Goal: Task Accomplishment & Management: Manage account settings

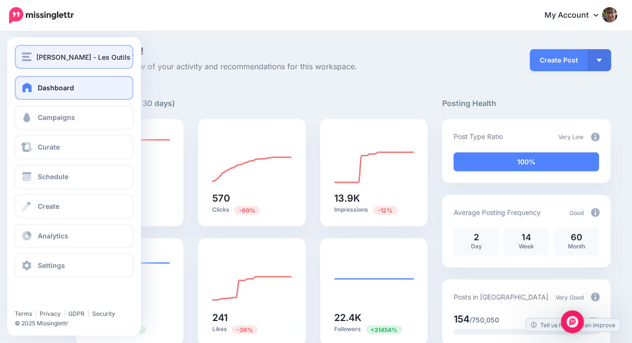
click at [33, 53] on div "Fidel Navamuel - Les Outils Tice" at bounding box center [74, 57] width 104 height 11
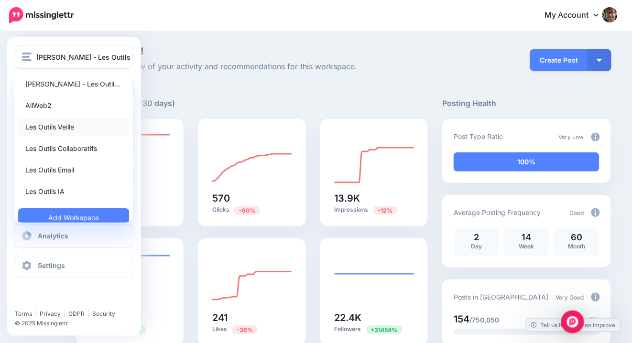
click at [40, 124] on link "Les Outils Veille" at bounding box center [73, 127] width 111 height 19
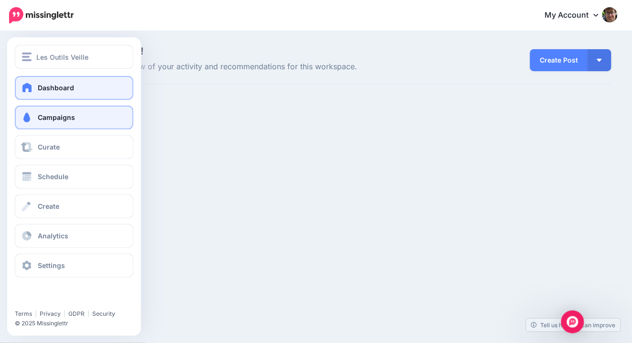
click at [29, 115] on span at bounding box center [27, 118] width 12 height 10
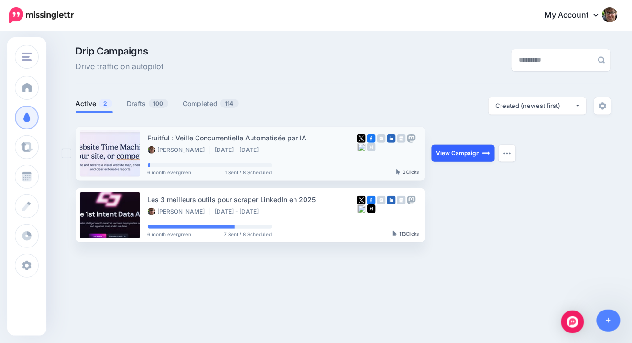
click at [468, 155] on link "View Campaign" at bounding box center [463, 153] width 63 height 17
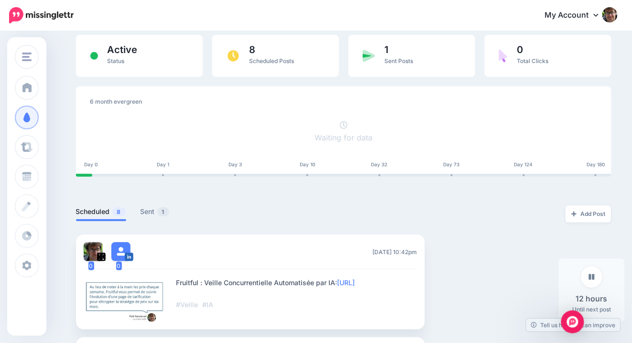
scroll to position [66, 0]
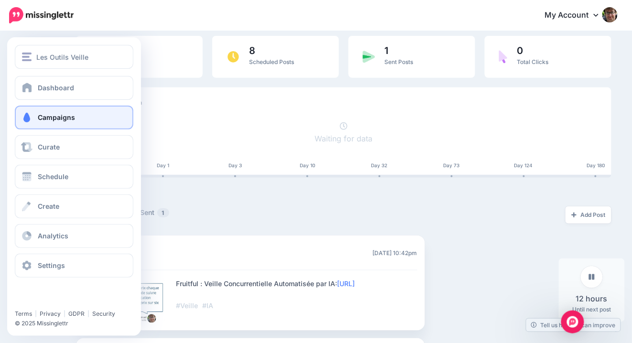
click at [32, 120] on span at bounding box center [27, 118] width 12 height 10
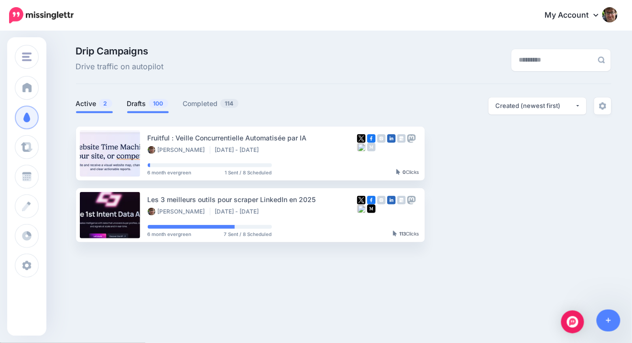
click at [137, 112] on span at bounding box center [148, 112] width 42 height 2
click at [139, 103] on link "Drafts 100" at bounding box center [148, 103] width 42 height 11
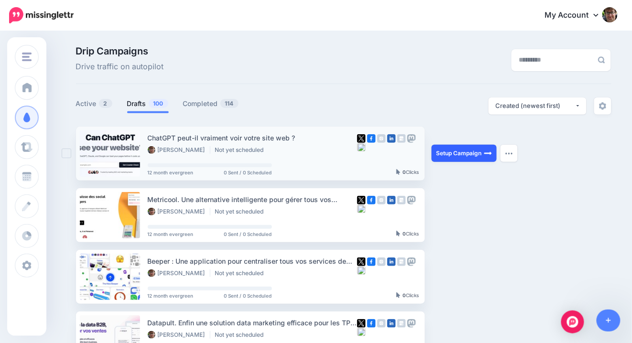
click at [470, 158] on link "Setup Campaign" at bounding box center [464, 153] width 65 height 17
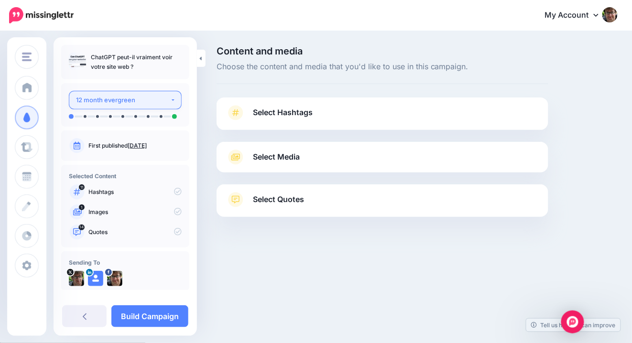
click at [151, 94] on button "12 month evergreen" at bounding box center [125, 100] width 113 height 19
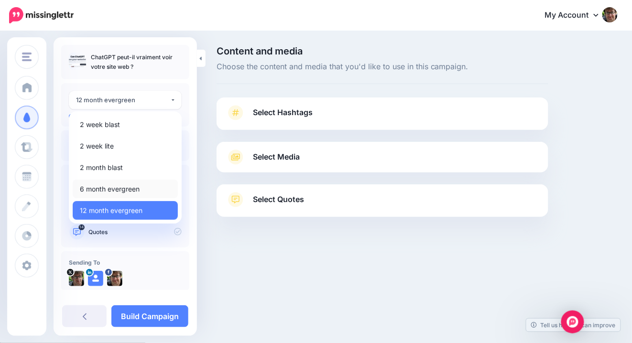
click at [115, 187] on span "6 month evergreen" at bounding box center [110, 189] width 60 height 11
select select "*****"
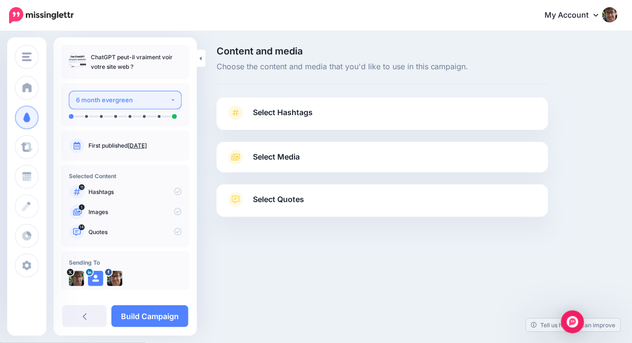
click at [129, 103] on div "6 month evergreen" at bounding box center [123, 100] width 94 height 11
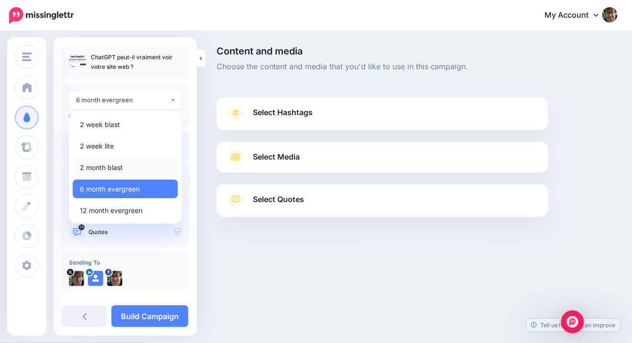
click at [119, 161] on link "2 month blast" at bounding box center [125, 167] width 105 height 19
select select "*****"
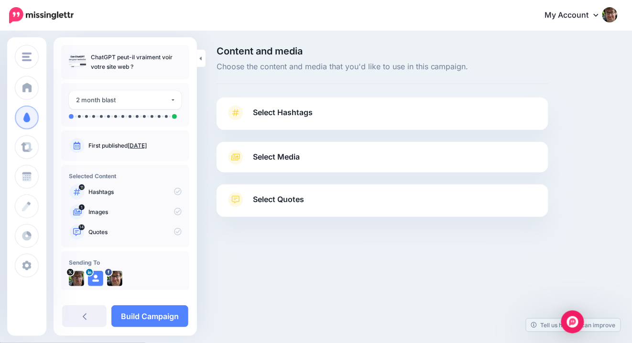
click at [347, 116] on link "Select Hashtags" at bounding box center [382, 117] width 313 height 25
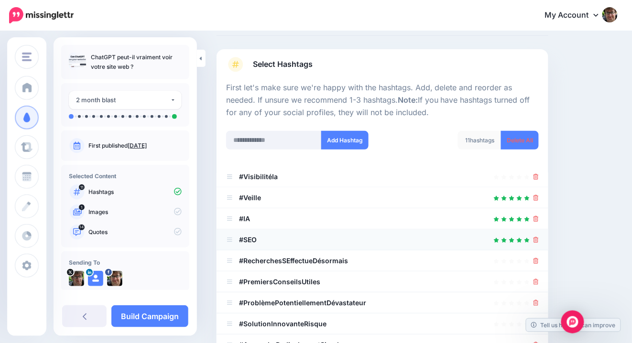
scroll to position [52, 0]
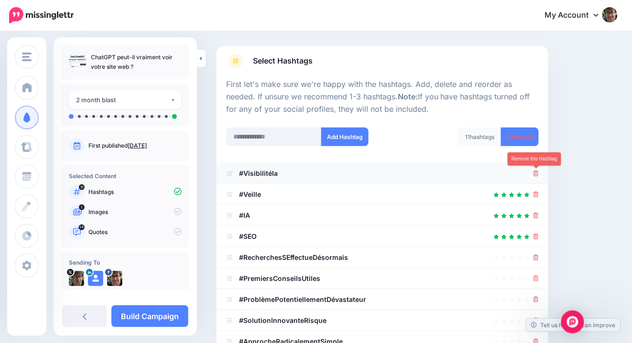
click at [537, 173] on icon at bounding box center [536, 174] width 5 height 6
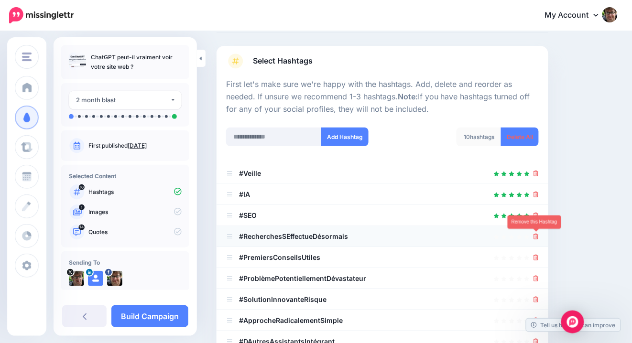
click at [537, 237] on icon at bounding box center [536, 237] width 5 height 6
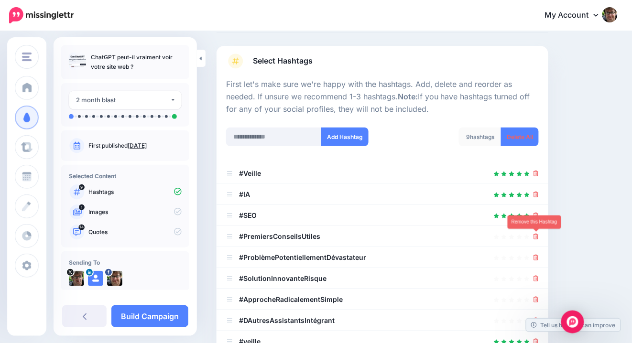
click at [537, 237] on icon at bounding box center [536, 237] width 5 height 6
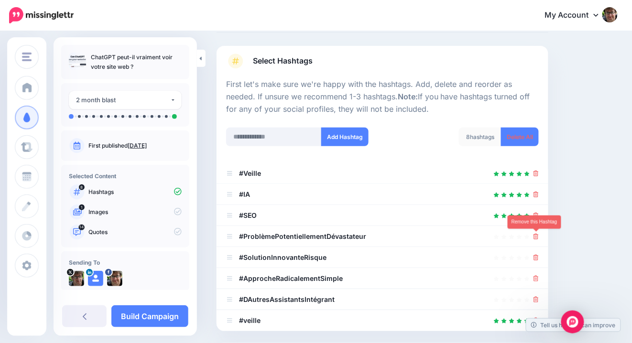
click at [537, 237] on icon at bounding box center [536, 237] width 5 height 6
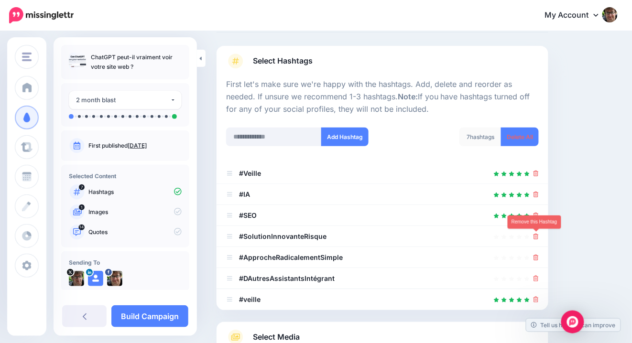
click at [537, 237] on icon at bounding box center [536, 237] width 5 height 6
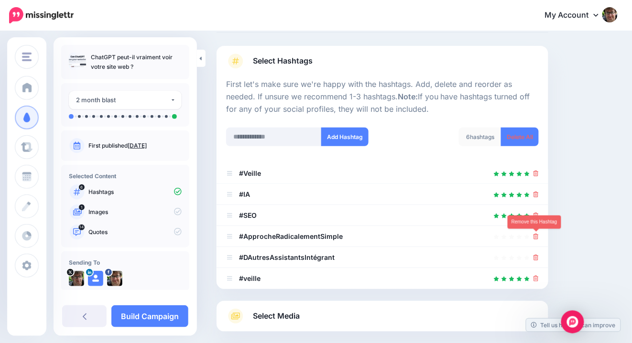
click at [537, 237] on icon at bounding box center [536, 237] width 5 height 6
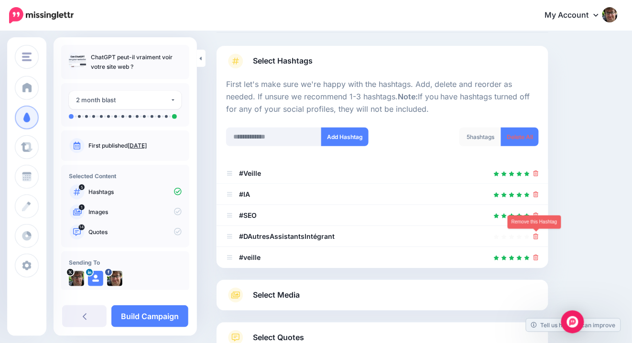
click at [537, 237] on icon at bounding box center [536, 237] width 5 height 6
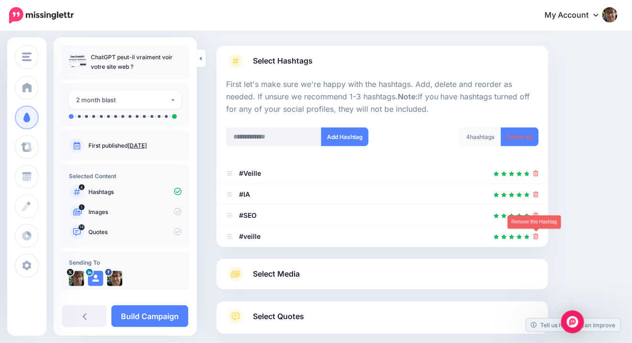
click at [537, 237] on icon at bounding box center [536, 237] width 5 height 6
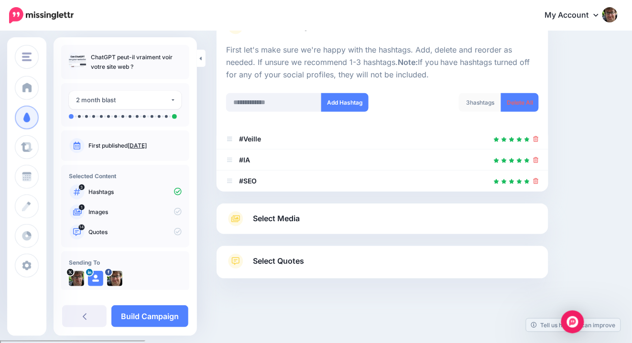
scroll to position [97, 0]
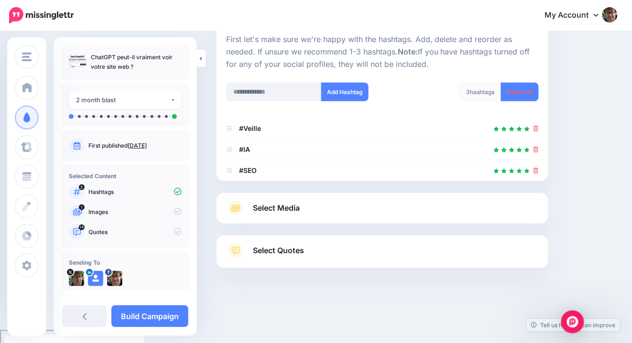
click at [258, 208] on span "Select Media" at bounding box center [276, 208] width 47 height 13
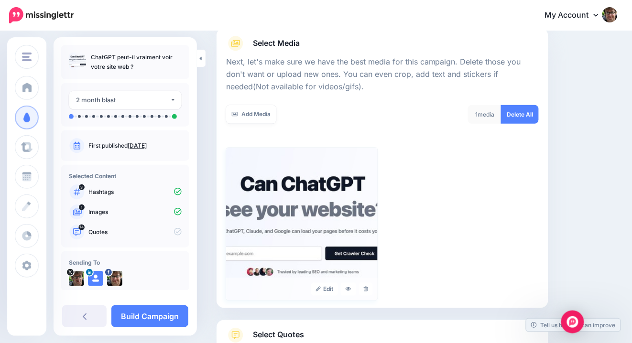
scroll to position [198, 0]
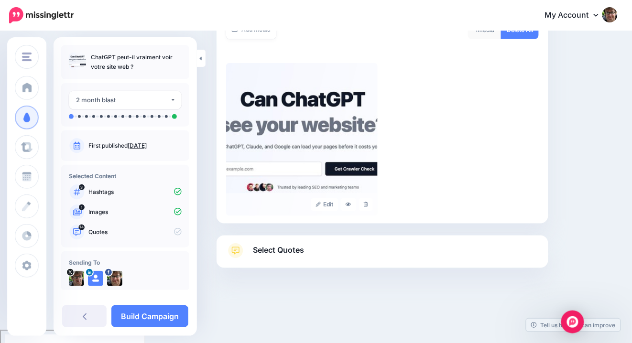
click at [275, 256] on span "Select Quotes" at bounding box center [278, 250] width 51 height 13
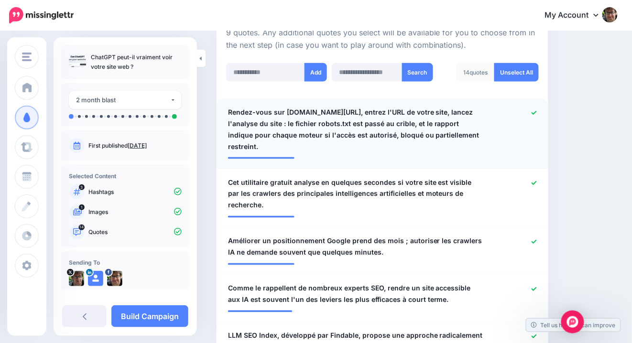
scroll to position [255, 0]
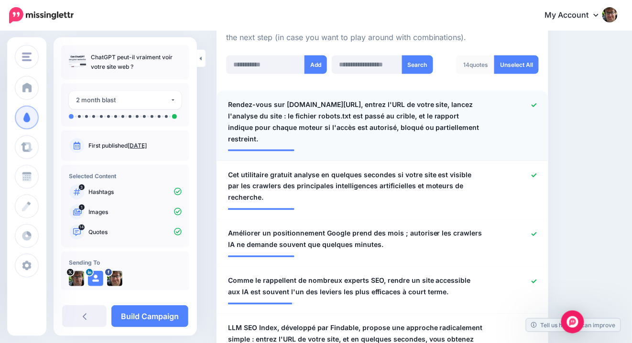
click at [533, 104] on icon at bounding box center [534, 105] width 5 height 5
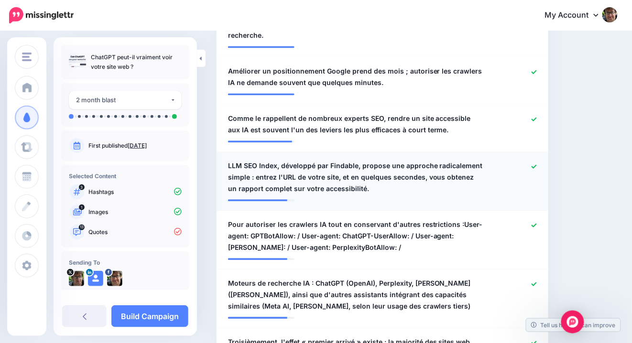
scroll to position [406, 0]
click at [263, 166] on span "LLM SEO Index, développé par Findable, propose une approche radicalement simple…" at bounding box center [355, 178] width 255 height 34
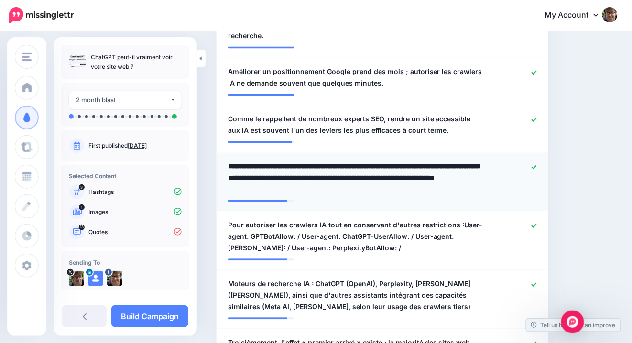
drag, startPoint x: 258, startPoint y: 166, endPoint x: 227, endPoint y: 152, distance: 33.8
click at [227, 161] on div "**********" at bounding box center [355, 178] width 269 height 34
type textarea "**********"
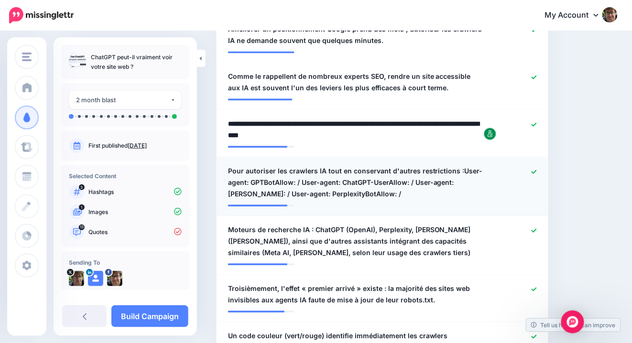
scroll to position [450, 0]
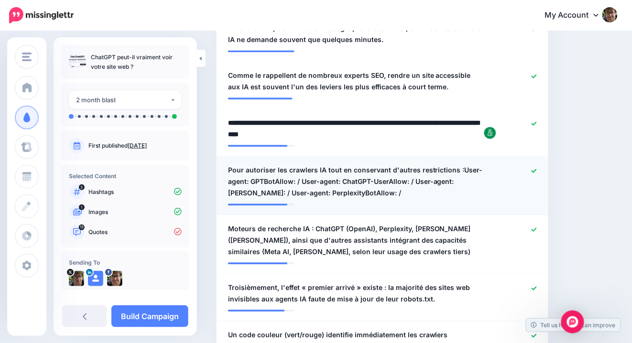
click at [538, 165] on div at bounding box center [517, 182] width 54 height 34
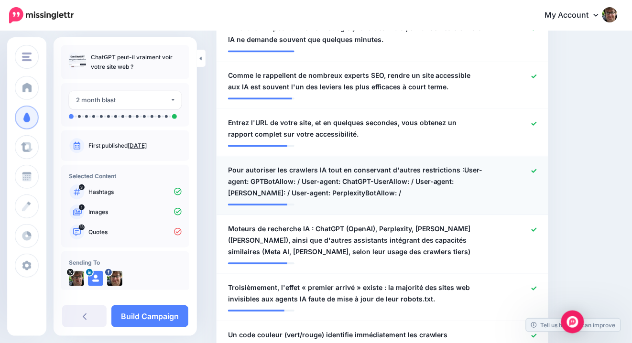
click at [534, 168] on icon at bounding box center [534, 170] width 5 height 5
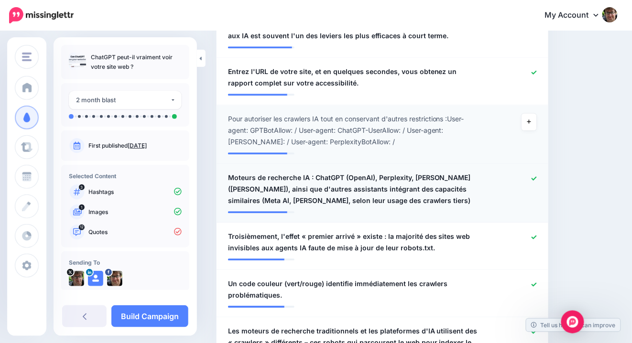
scroll to position [506, 0]
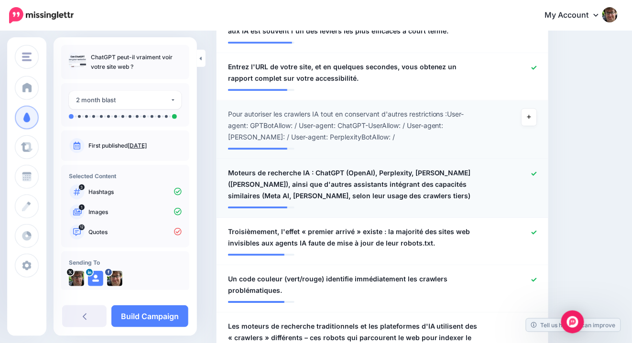
click at [535, 171] on icon at bounding box center [534, 173] width 5 height 5
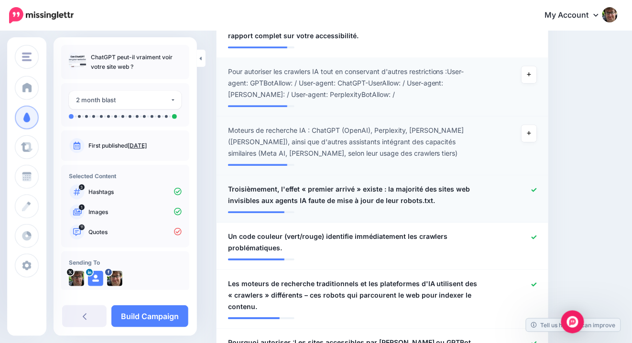
scroll to position [556, 0]
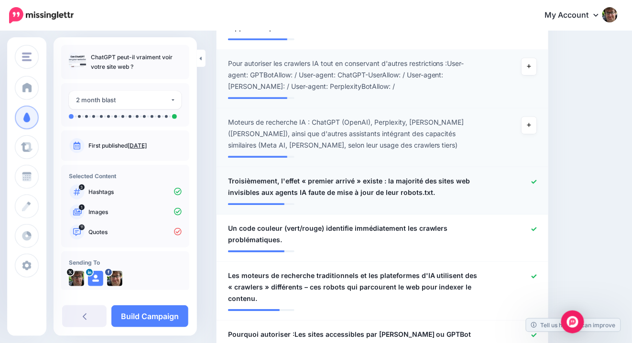
click at [535, 179] on icon at bounding box center [534, 181] width 5 height 5
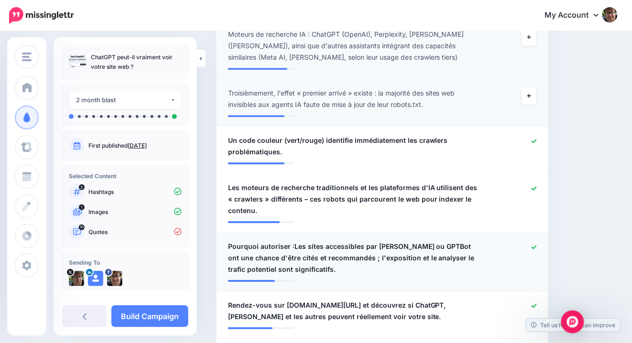
scroll to position [646, 0]
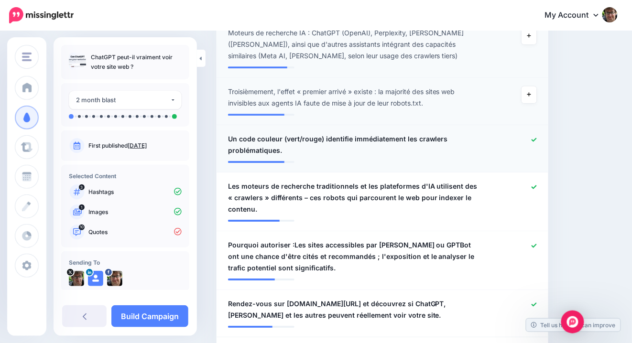
click at [535, 137] on icon at bounding box center [534, 139] width 5 height 5
click at [532, 243] on icon at bounding box center [534, 245] width 5 height 5
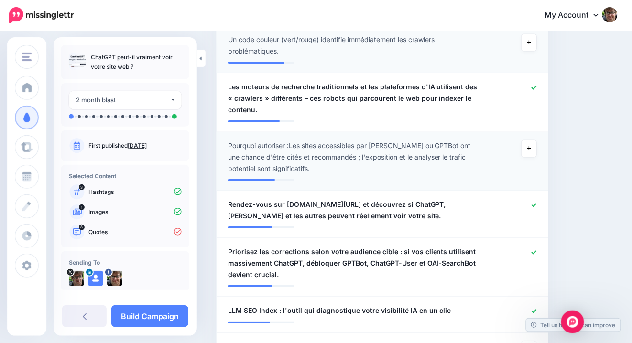
scroll to position [747, 0]
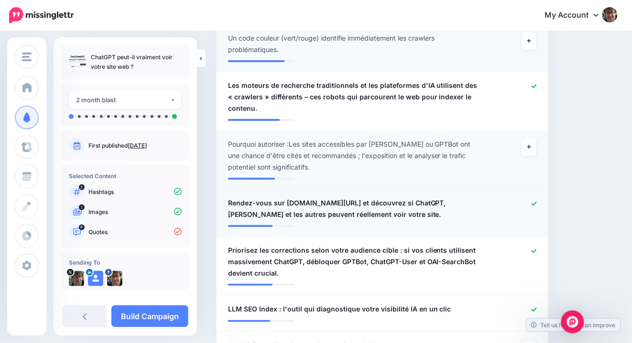
click at [533, 201] on icon at bounding box center [534, 203] width 5 height 5
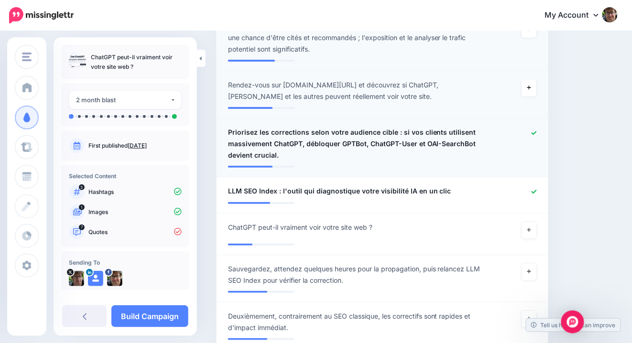
scroll to position [865, 0]
click at [535, 130] on icon at bounding box center [534, 132] width 5 height 5
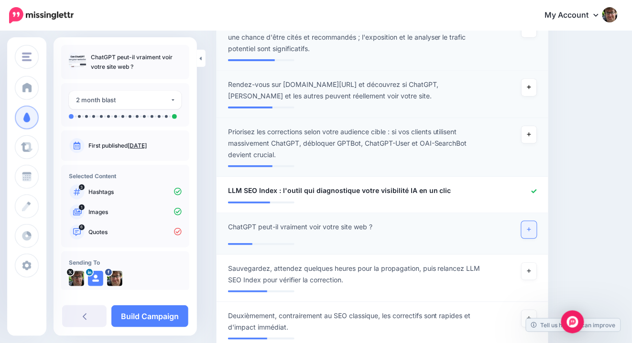
click at [530, 227] on icon at bounding box center [530, 229] width 4 height 5
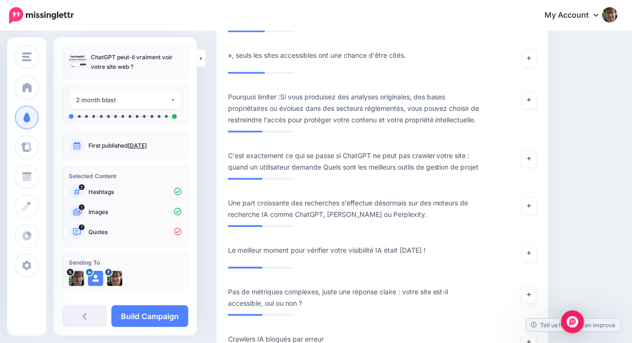
scroll to position [1269, 0]
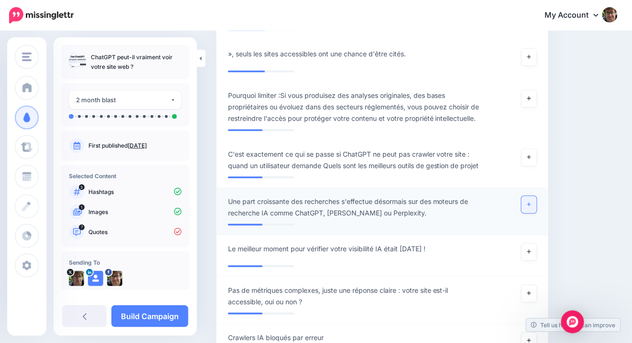
click at [529, 202] on icon at bounding box center [530, 204] width 4 height 5
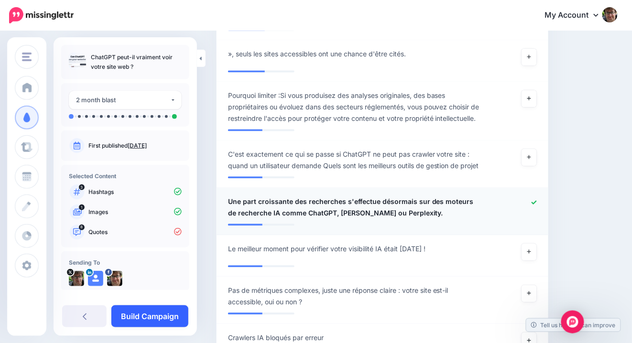
click at [161, 308] on link "Build Campaign" at bounding box center [149, 317] width 77 height 22
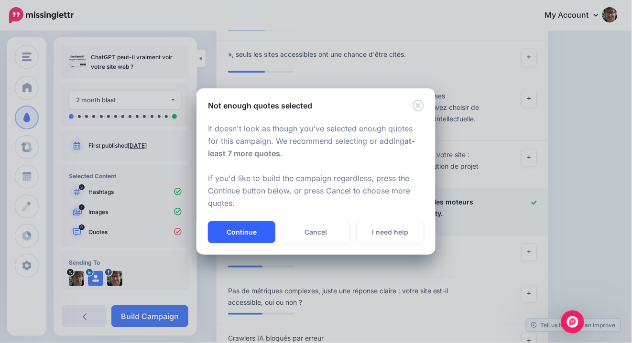
click at [256, 230] on button "Continue" at bounding box center [241, 232] width 67 height 22
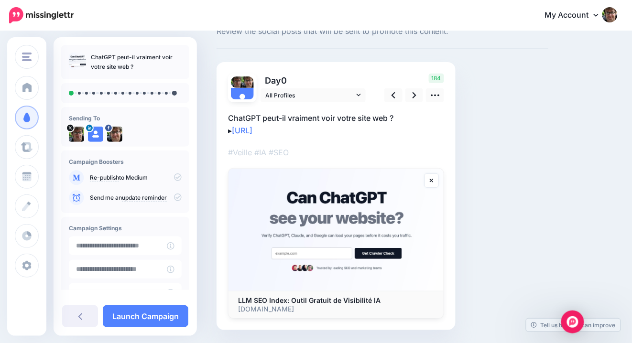
scroll to position [33, 0]
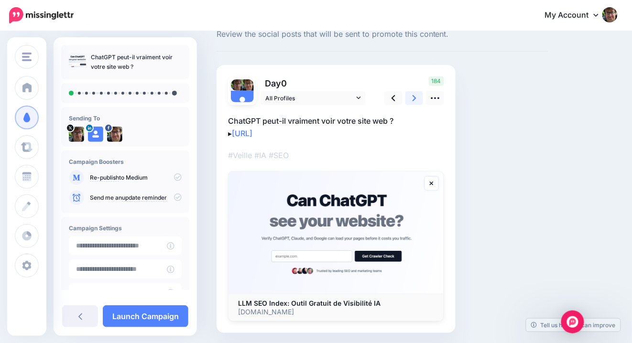
click at [413, 99] on icon at bounding box center [415, 98] width 4 height 10
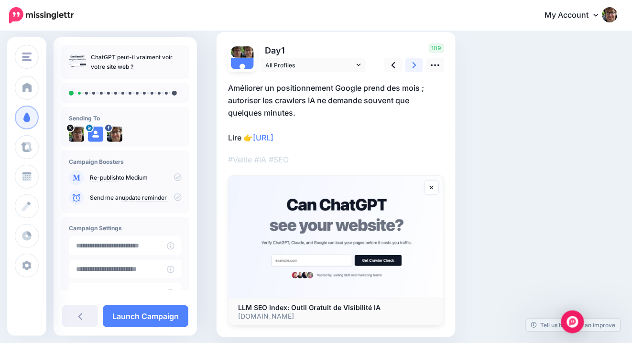
scroll to position [65, 0]
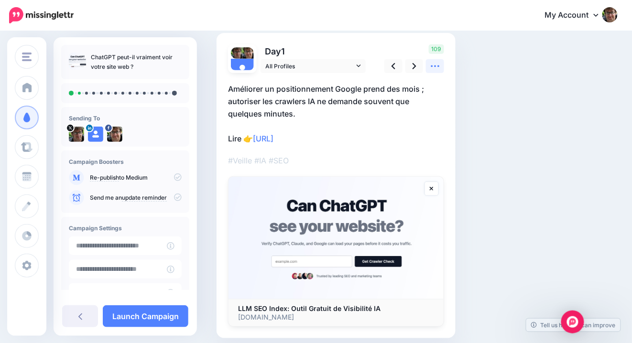
click at [440, 64] on icon at bounding box center [435, 66] width 10 height 10
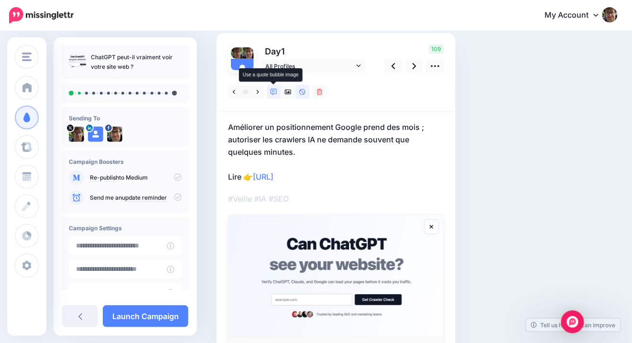
click at [275, 93] on icon at bounding box center [274, 92] width 7 height 7
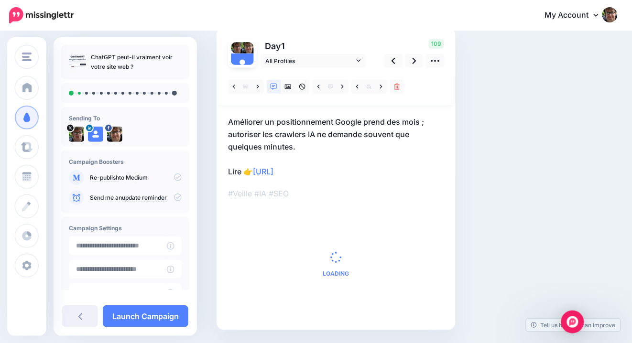
scroll to position [72, 0]
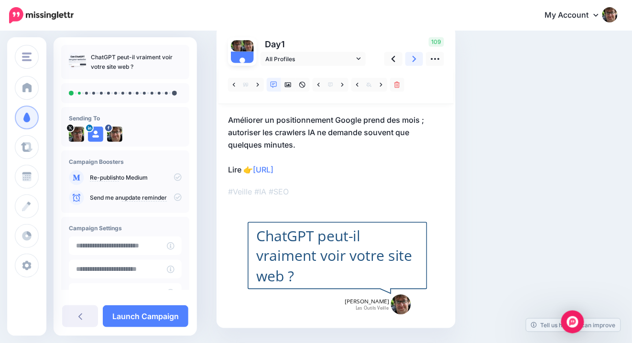
click at [414, 57] on icon at bounding box center [415, 59] width 4 height 6
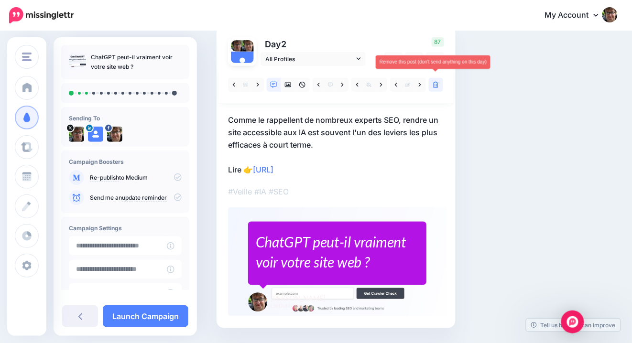
click at [438, 83] on icon at bounding box center [436, 85] width 6 height 7
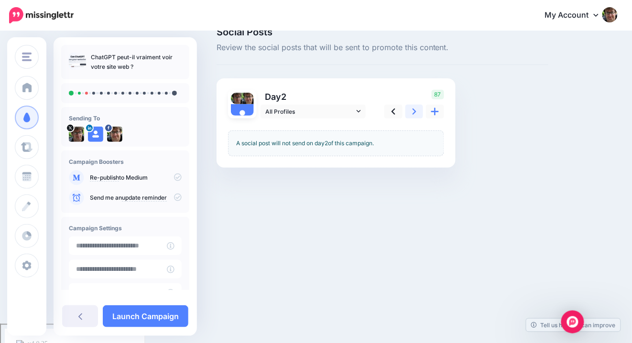
click at [415, 111] on icon at bounding box center [415, 112] width 4 height 6
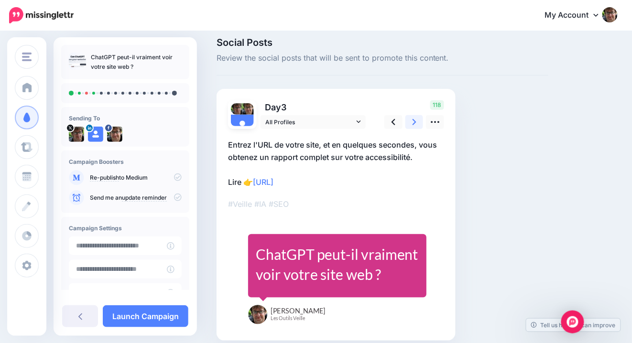
scroll to position [6, 0]
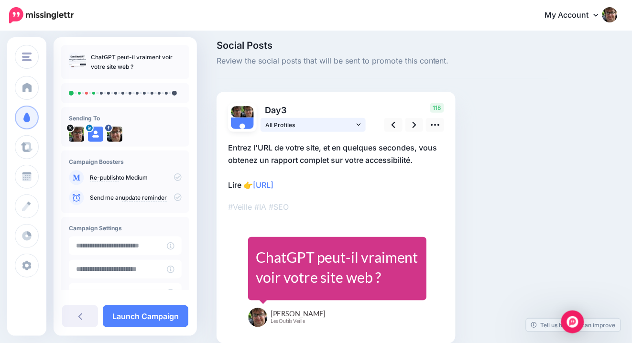
click at [295, 125] on span "All Profiles" at bounding box center [309, 125] width 89 height 10
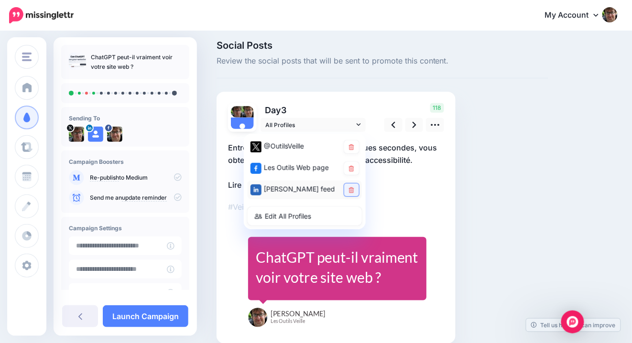
click at [347, 190] on link at bounding box center [351, 190] width 15 height 13
click at [414, 125] on icon at bounding box center [415, 125] width 4 height 10
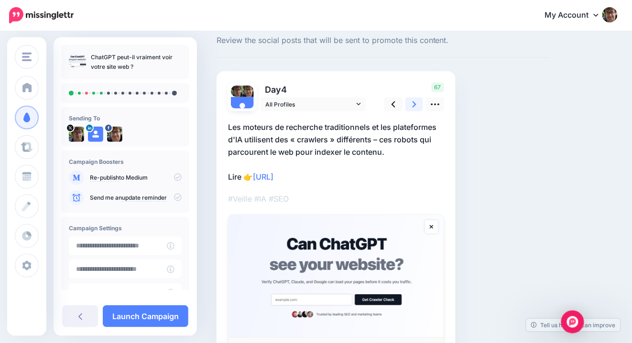
scroll to position [25, 0]
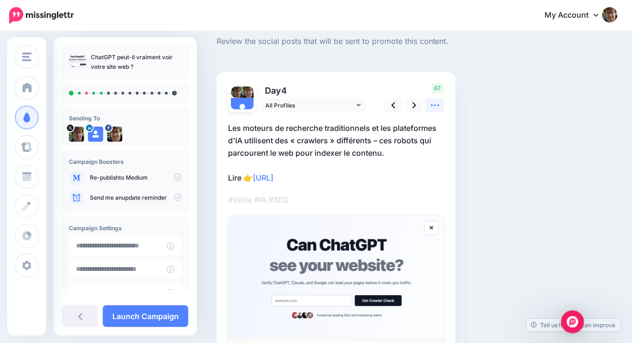
click at [435, 104] on icon at bounding box center [435, 105] width 10 height 10
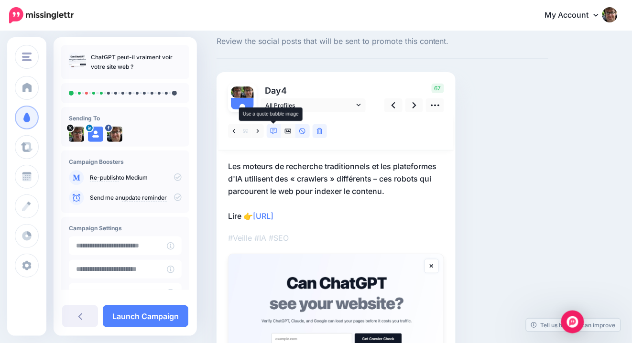
click at [275, 131] on icon at bounding box center [274, 131] width 7 height 7
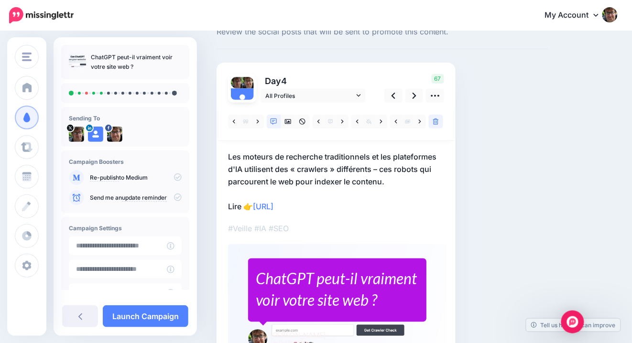
scroll to position [34, 0]
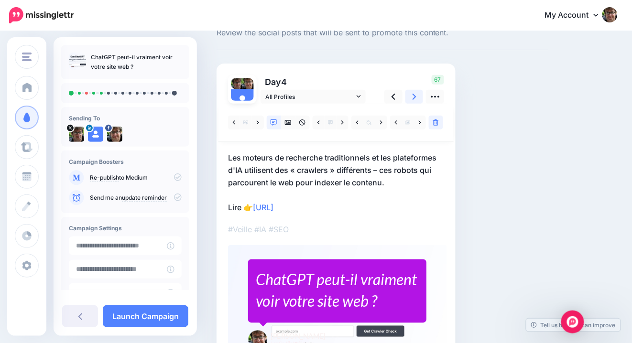
click at [416, 97] on icon at bounding box center [415, 97] width 4 height 10
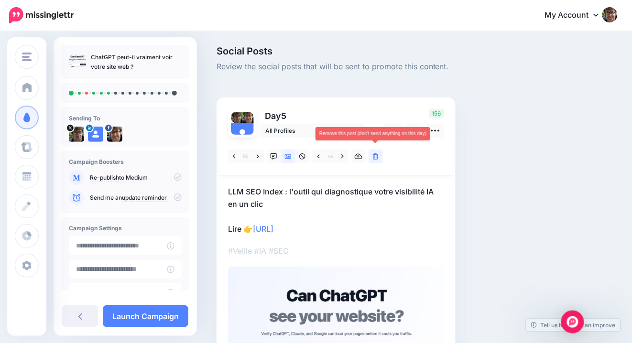
click at [374, 158] on icon at bounding box center [376, 157] width 6 height 7
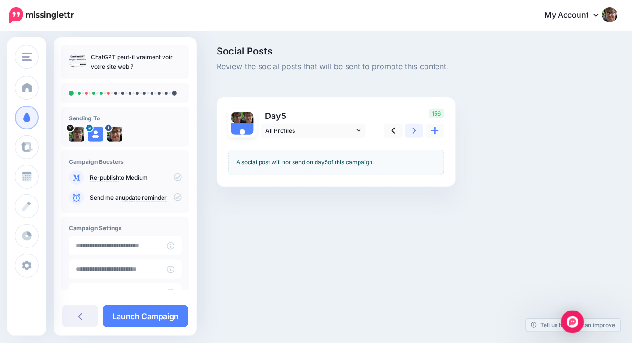
click at [417, 135] on link at bounding box center [415, 131] width 18 height 14
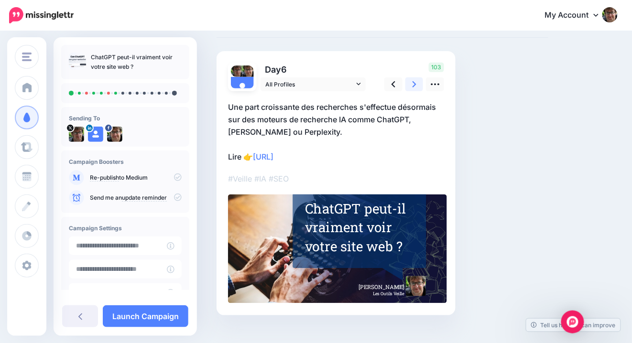
scroll to position [61, 0]
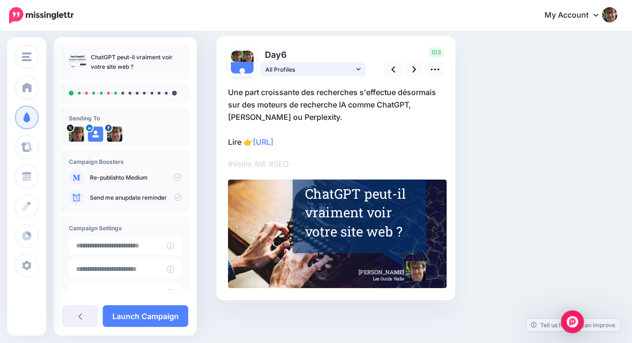
click at [319, 69] on span "All Profiles" at bounding box center [309, 70] width 89 height 10
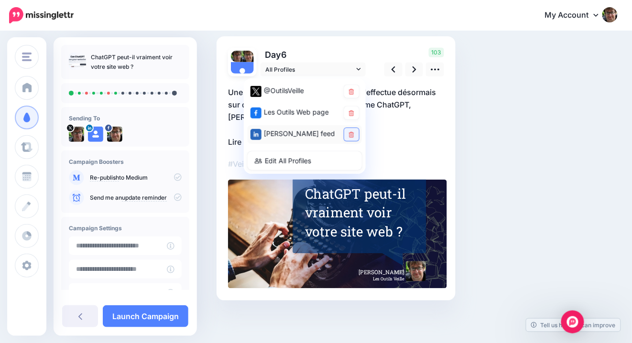
click at [353, 133] on icon at bounding box center [351, 135] width 5 height 6
click at [415, 71] on icon at bounding box center [415, 70] width 4 height 10
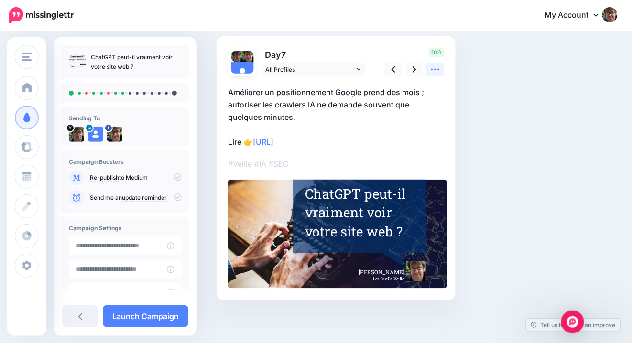
click at [437, 72] on icon at bounding box center [435, 70] width 10 height 10
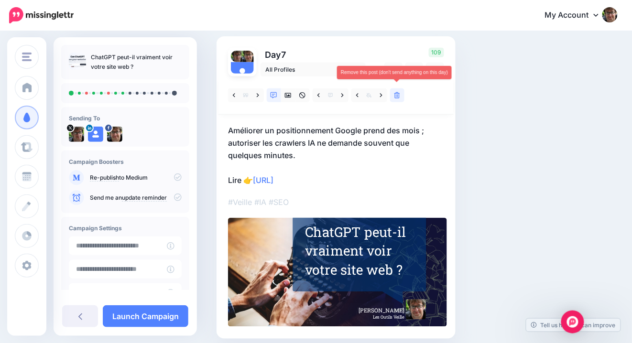
click at [401, 97] on link at bounding box center [397, 95] width 14 height 14
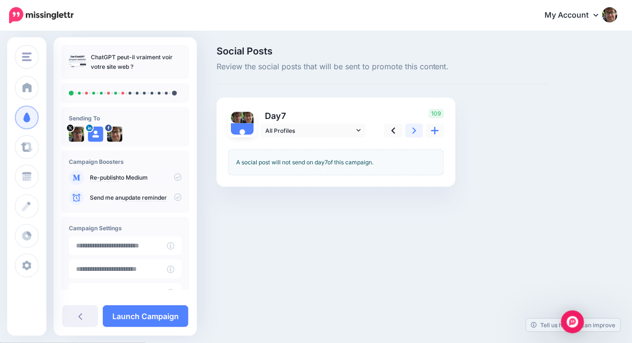
click at [417, 129] on link at bounding box center [415, 131] width 18 height 14
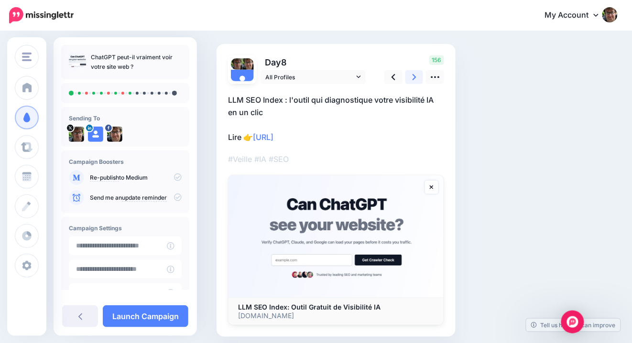
scroll to position [53, 0]
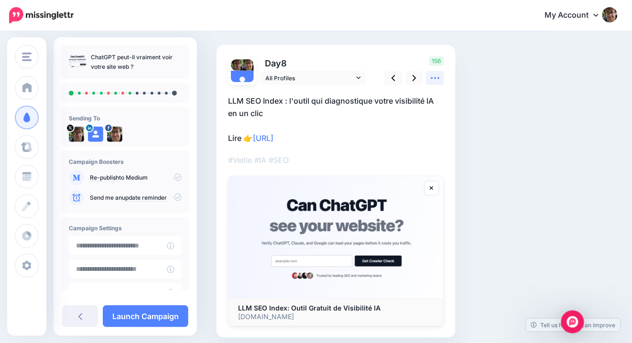
click at [433, 80] on icon at bounding box center [435, 78] width 10 height 10
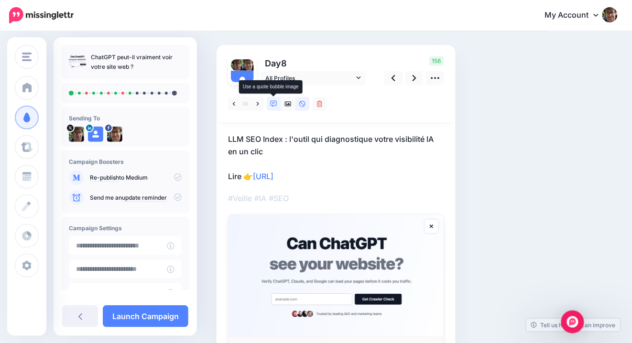
click at [275, 105] on icon at bounding box center [274, 104] width 7 height 7
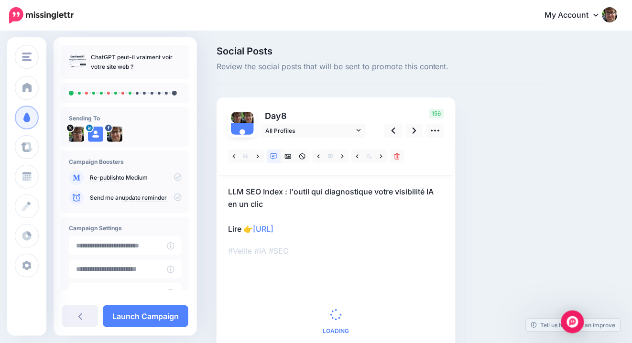
click at [293, 191] on p "LLM SEO Index : l'outil qui diagnostique votre visibilité IA en un clic Lire 👉 …" at bounding box center [336, 211] width 216 height 50
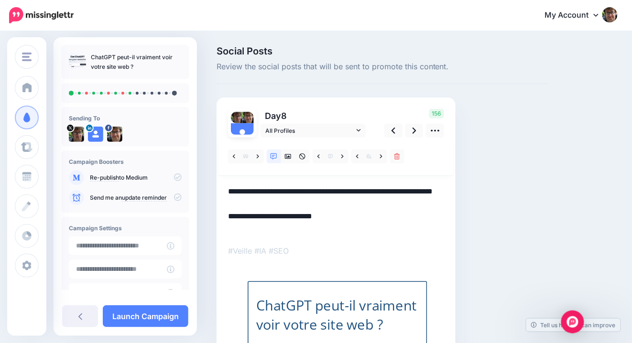
click at [289, 192] on textarea "**********" at bounding box center [336, 211] width 216 height 50
drag, startPoint x: 276, startPoint y: 206, endPoint x: 230, endPoint y: 185, distance: 50.7
click at [230, 185] on div "Lire 👉" at bounding box center [336, 257] width 216 height 239
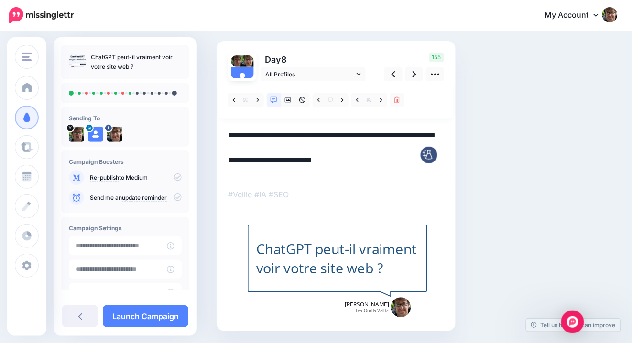
scroll to position [59, 0]
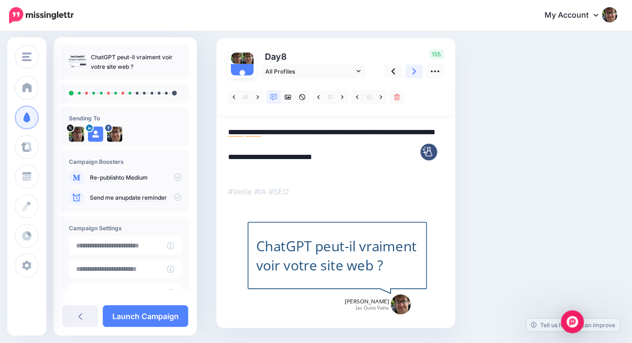
type textarea "**********"
click at [414, 73] on icon at bounding box center [415, 71] width 4 height 6
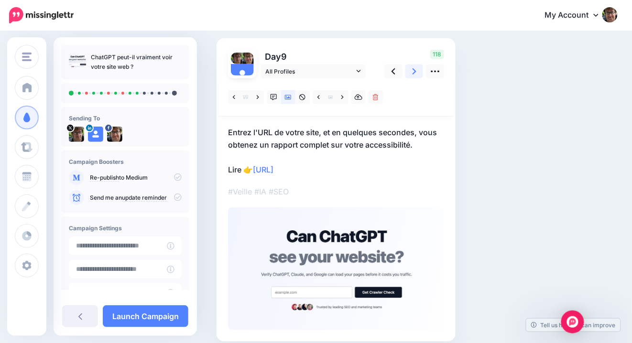
scroll to position [0, 0]
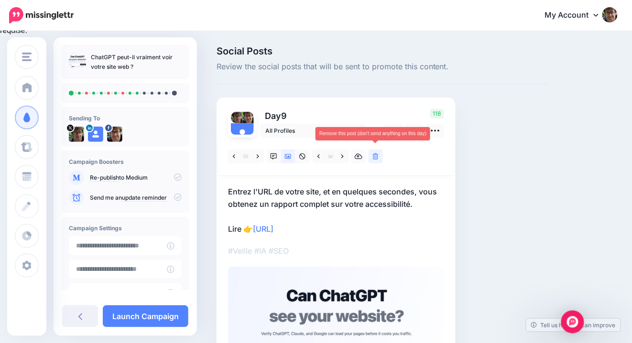
click at [376, 158] on icon at bounding box center [376, 157] width 6 height 7
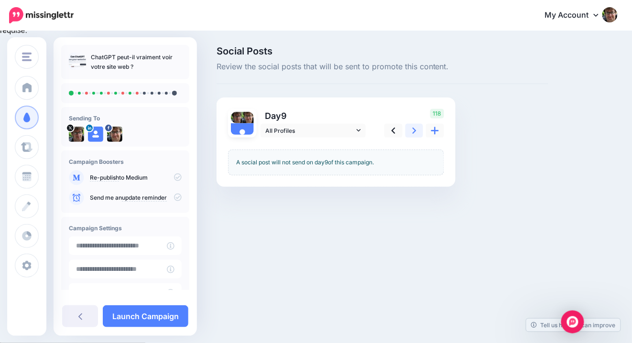
click at [413, 132] on icon at bounding box center [415, 131] width 4 height 10
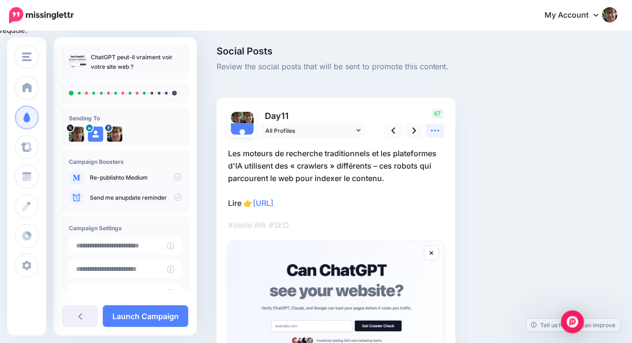
click at [436, 132] on icon at bounding box center [435, 131] width 10 height 10
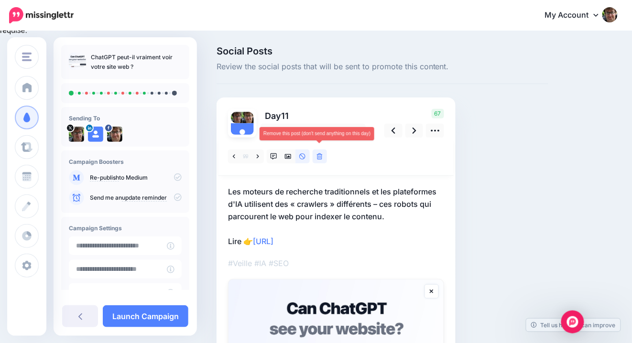
click at [318, 156] on icon at bounding box center [320, 157] width 6 height 7
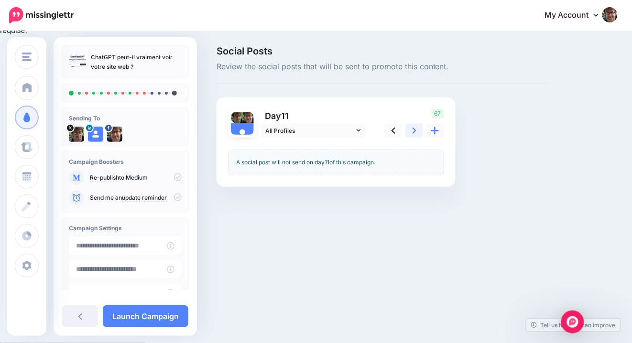
click at [416, 129] on icon at bounding box center [415, 131] width 4 height 10
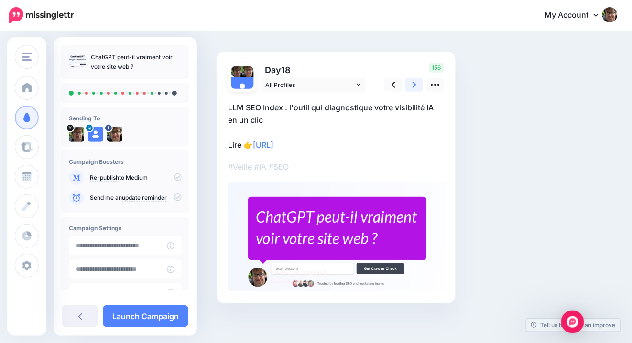
scroll to position [47, 0]
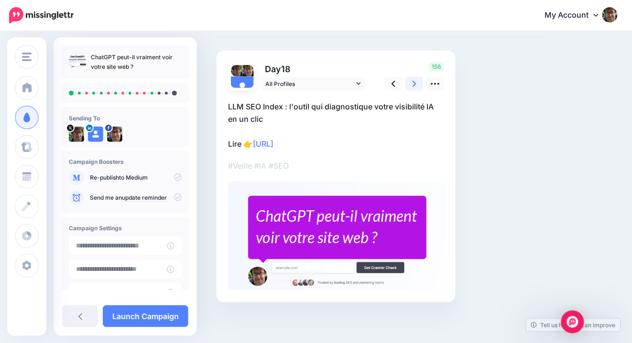
click at [417, 86] on link at bounding box center [415, 84] width 18 height 14
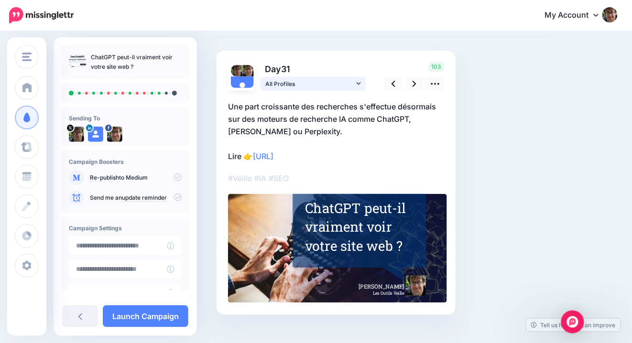
click at [360, 90] on link "All Profiles" at bounding box center [313, 84] width 105 height 14
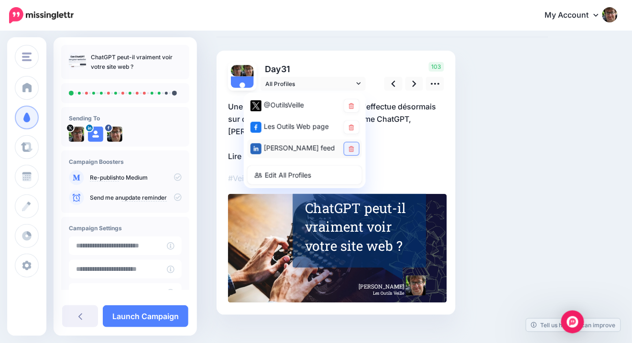
click at [352, 149] on icon at bounding box center [351, 149] width 5 height 6
click at [414, 80] on icon at bounding box center [415, 84] width 4 height 10
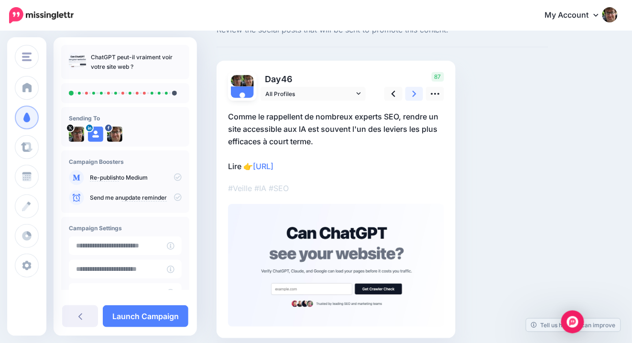
scroll to position [26, 0]
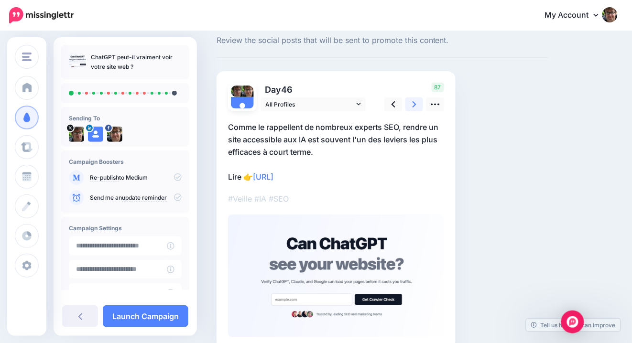
click at [416, 104] on icon at bounding box center [415, 104] width 4 height 10
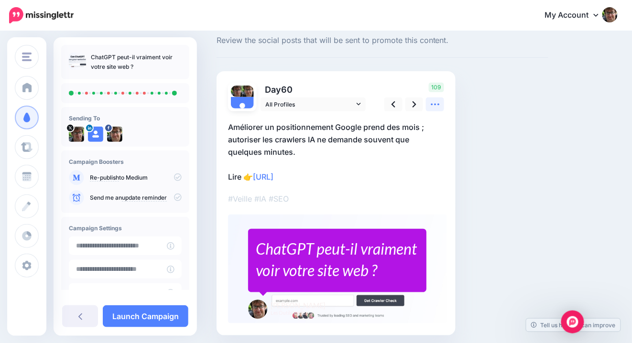
click at [439, 104] on icon at bounding box center [435, 105] width 9 height 2
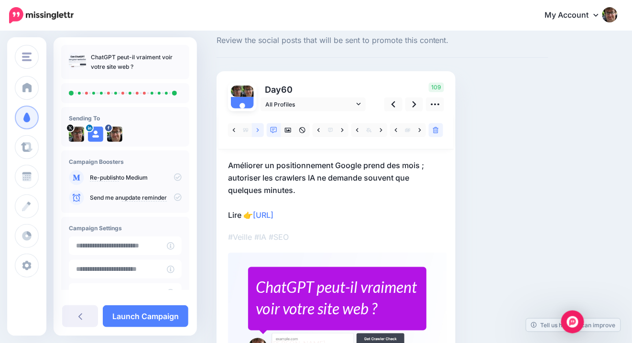
click at [262, 128] on link at bounding box center [258, 130] width 12 height 14
click at [413, 105] on icon at bounding box center [415, 104] width 4 height 10
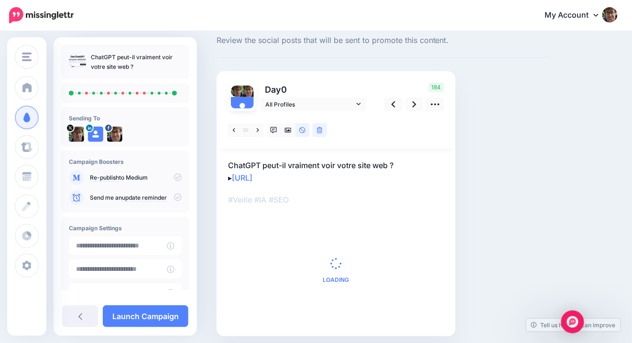
click at [174, 179] on icon at bounding box center [178, 178] width 8 height 8
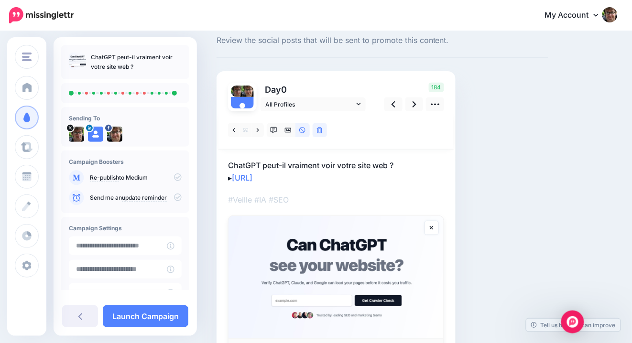
click at [174, 177] on icon at bounding box center [178, 178] width 8 height 8
click at [174, 198] on icon at bounding box center [178, 198] width 8 height 8
click at [174, 197] on icon at bounding box center [178, 198] width 8 height 8
click at [134, 246] on input "**********" at bounding box center [118, 246] width 98 height 19
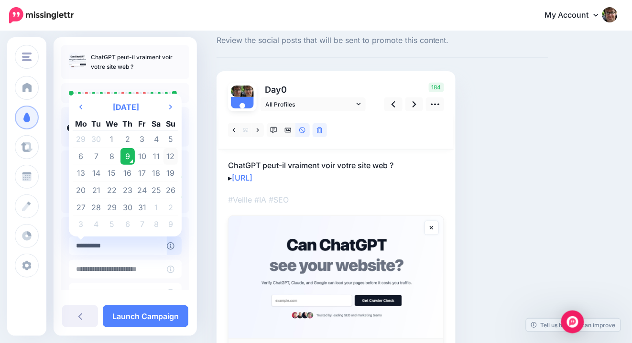
click at [171, 158] on td "12" at bounding box center [171, 156] width 14 height 17
type input "**********"
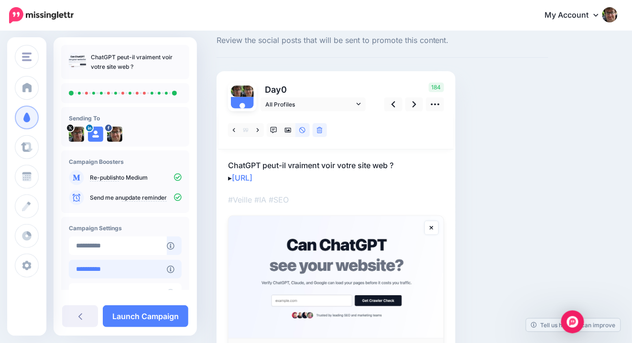
click at [139, 273] on input "**********" at bounding box center [118, 269] width 98 height 19
click at [113, 282] on div at bounding box center [125, 281] width 113 height 5
click at [134, 275] on input "**********" at bounding box center [118, 269] width 98 height 19
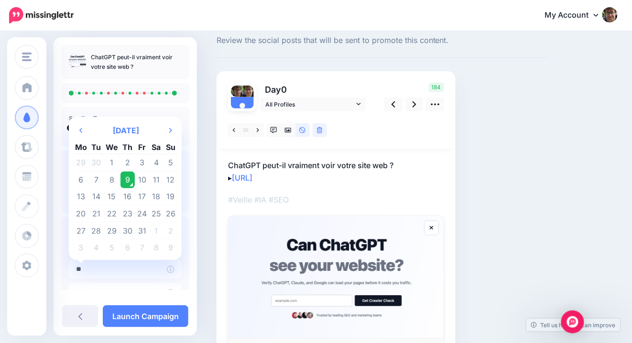
type input "*"
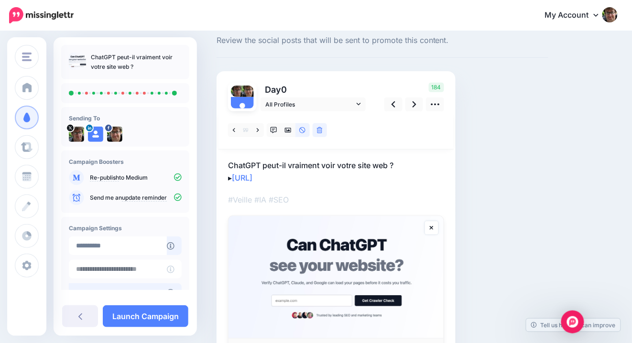
click at [101, 290] on input "text" at bounding box center [118, 293] width 98 height 19
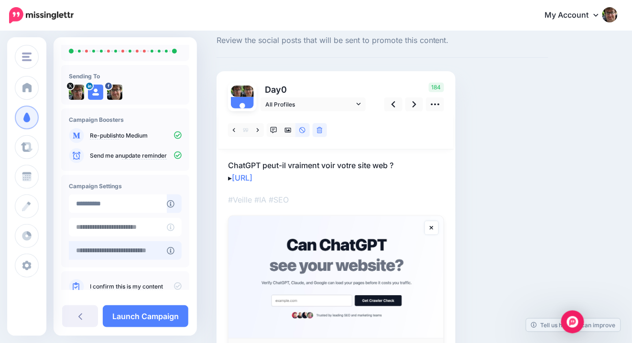
scroll to position [65, 0]
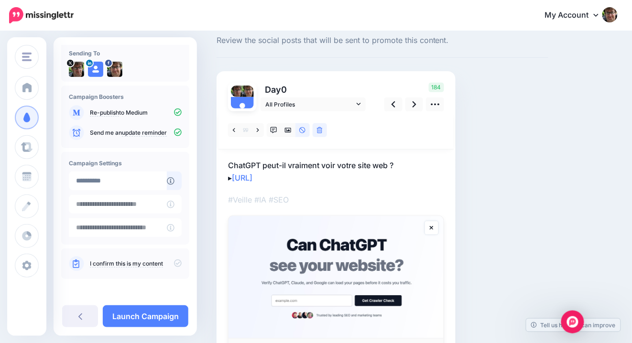
click at [160, 158] on div "**********" at bounding box center [125, 198] width 128 height 93
click at [174, 262] on icon at bounding box center [178, 264] width 8 height 8
click at [159, 316] on link "Launch Campaign" at bounding box center [146, 317] width 86 height 22
